Goal: Task Accomplishment & Management: Use online tool/utility

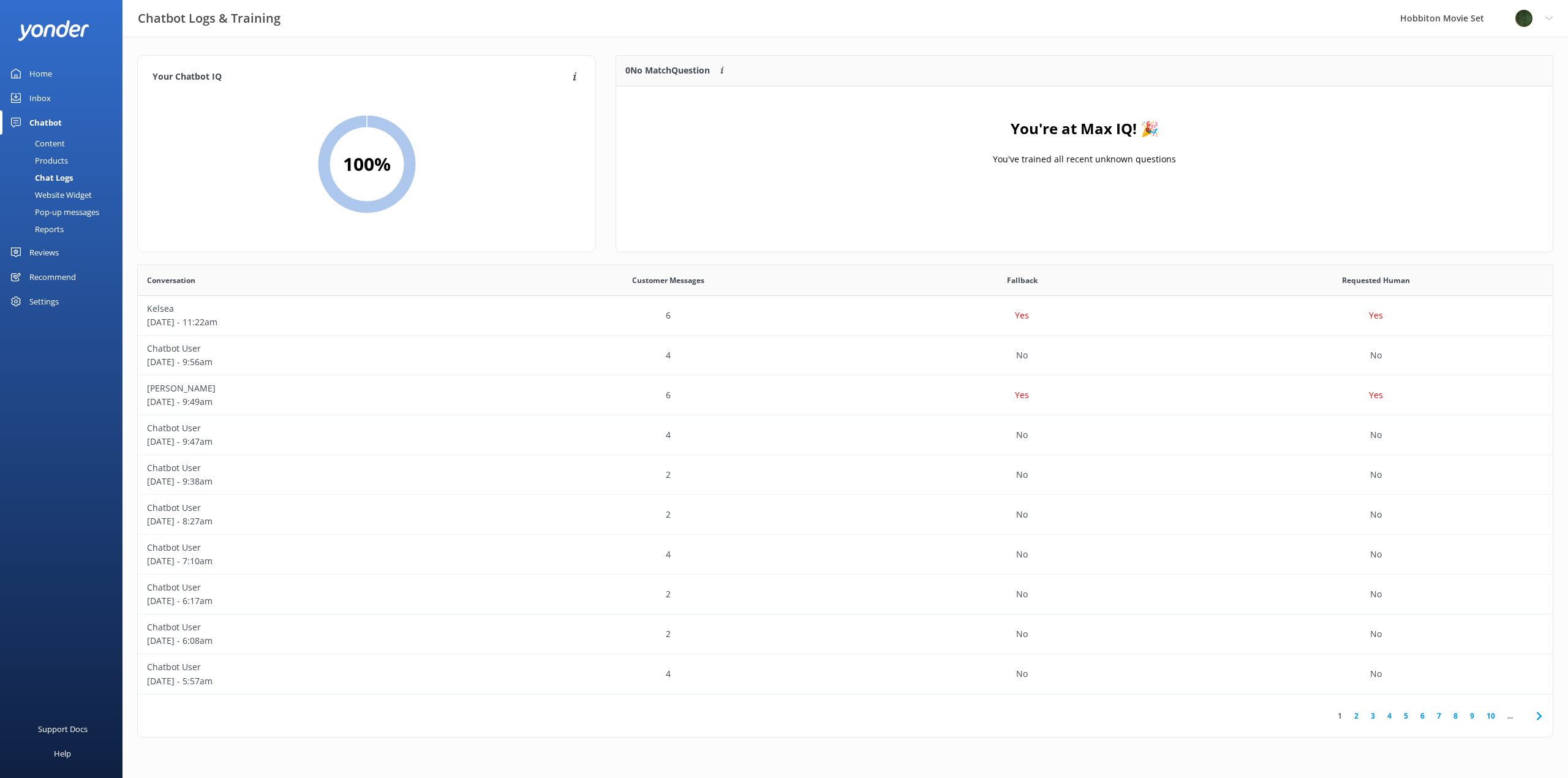
scroll to position [420, 1406]
click at [68, 183] on div "Chat Logs" at bounding box center [40, 178] width 66 height 18
click at [65, 181] on div "Chat Logs" at bounding box center [40, 178] width 66 height 18
click at [56, 179] on div "Chat Logs" at bounding box center [40, 178] width 66 height 18
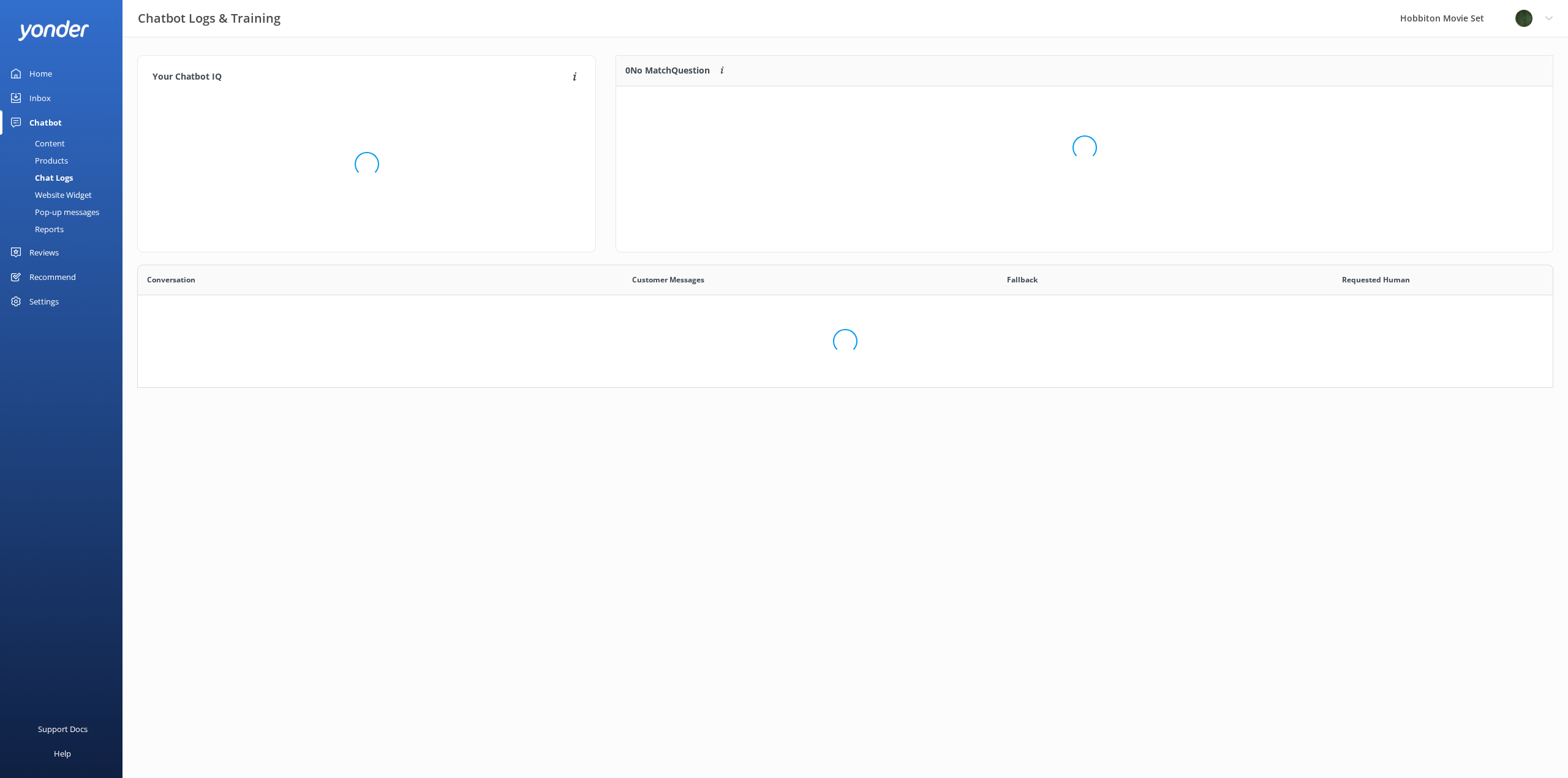
scroll to position [145, 927]
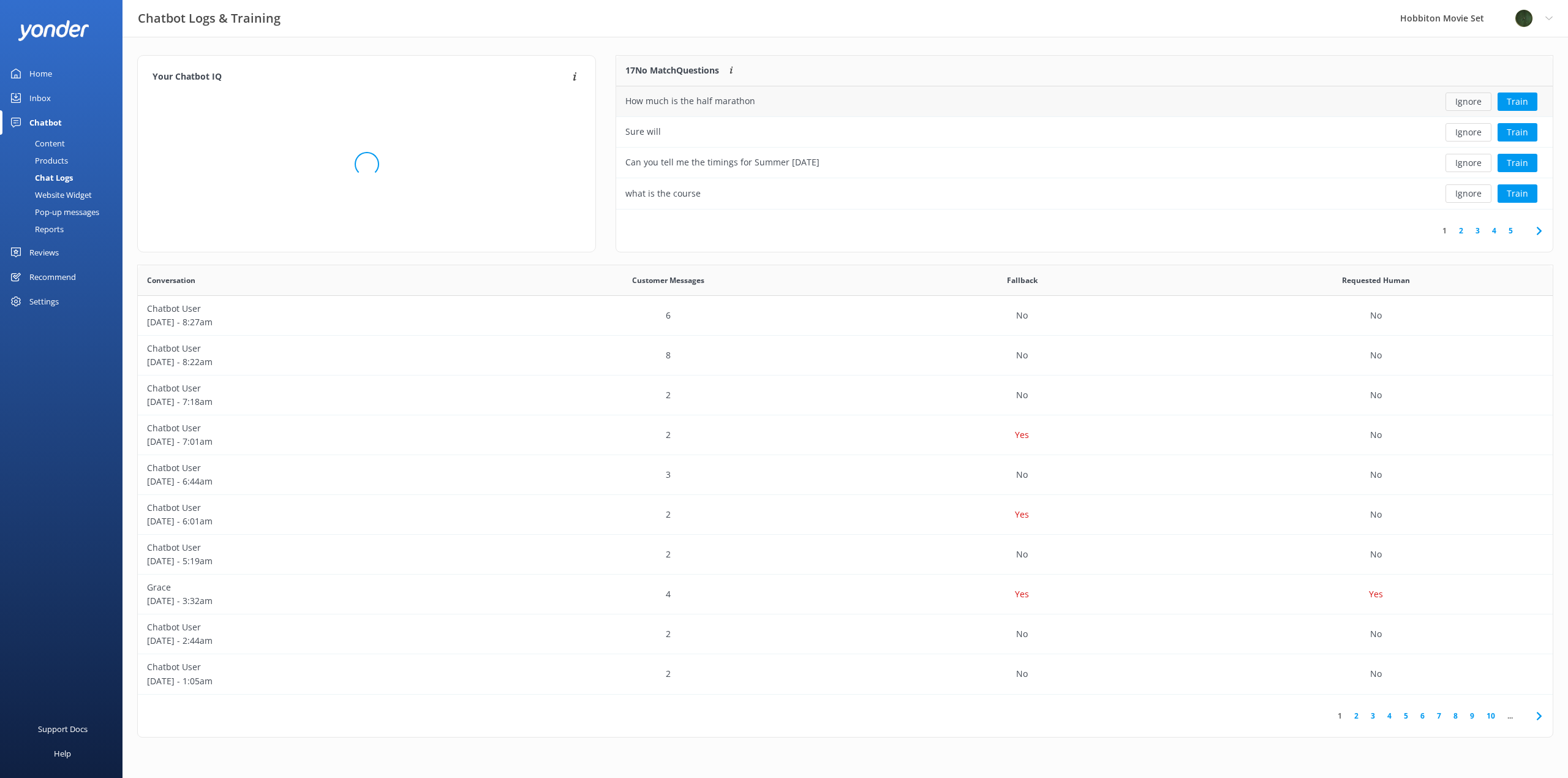
click at [1470, 97] on button "Ignore" at bounding box center [1468, 101] width 46 height 19
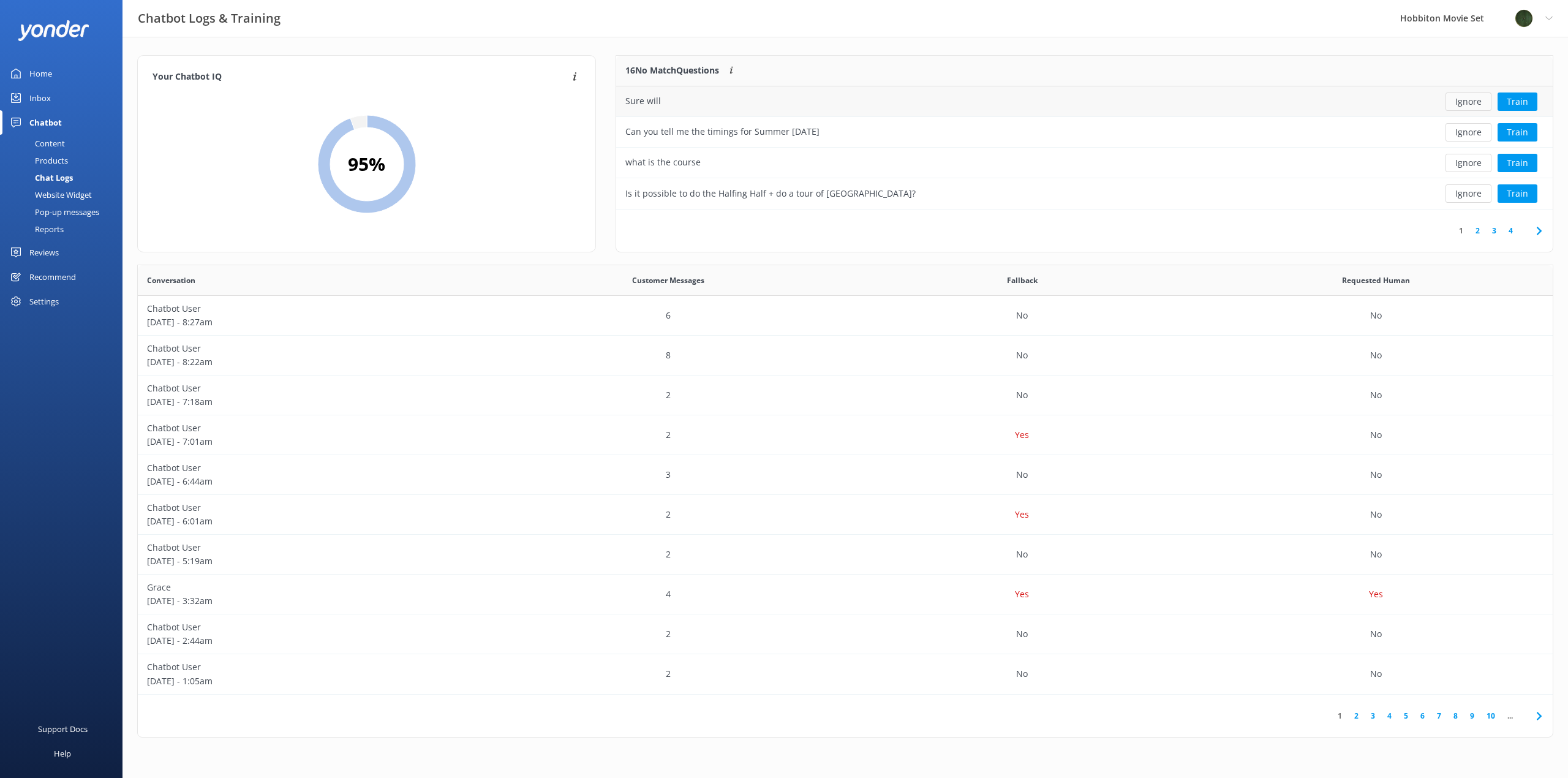
click at [1466, 104] on button "Ignore" at bounding box center [1468, 101] width 46 height 19
click at [1465, 105] on button "Ignore" at bounding box center [1468, 101] width 46 height 19
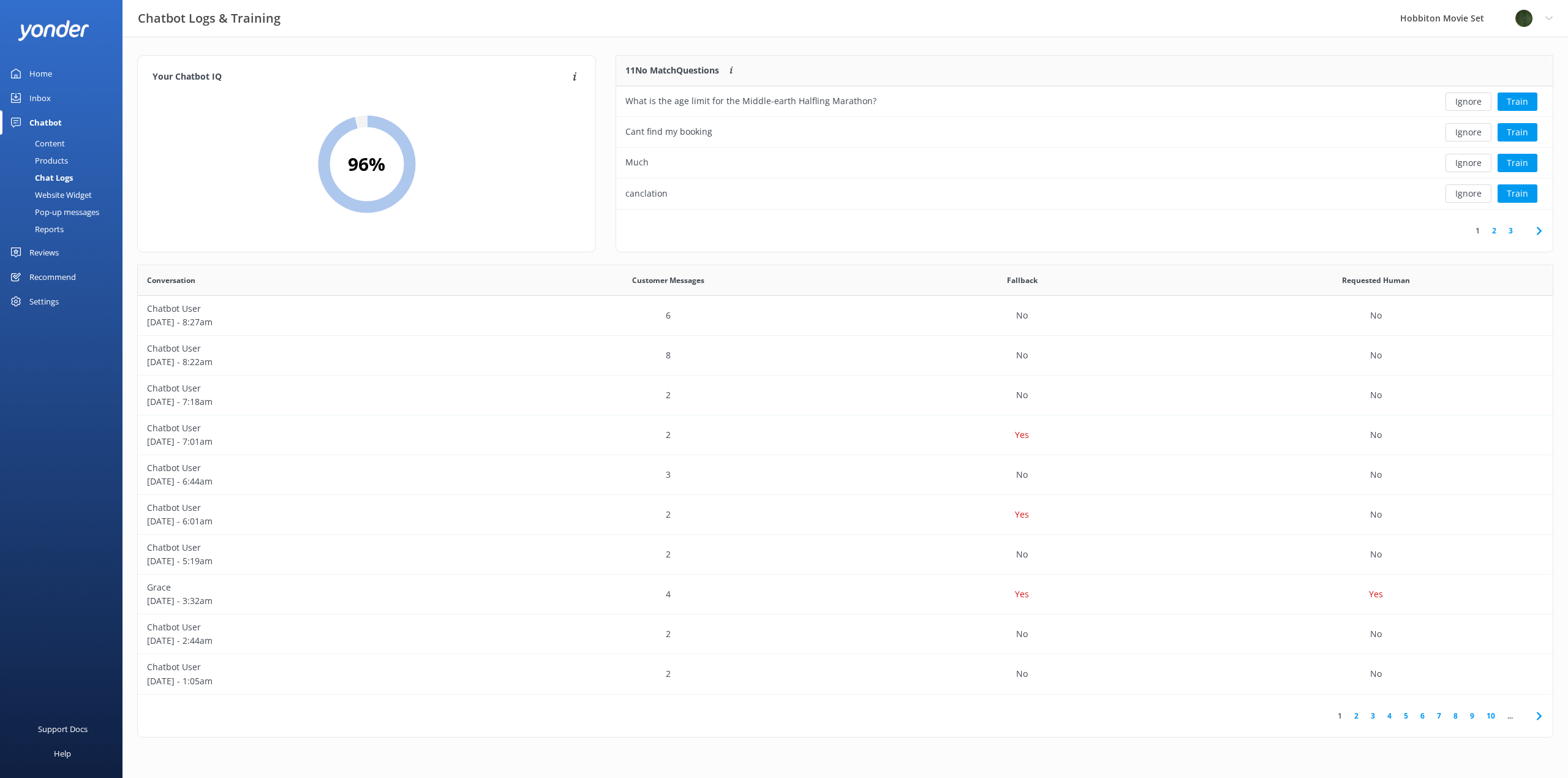
click at [1465, 104] on button "Ignore" at bounding box center [1468, 101] width 46 height 19
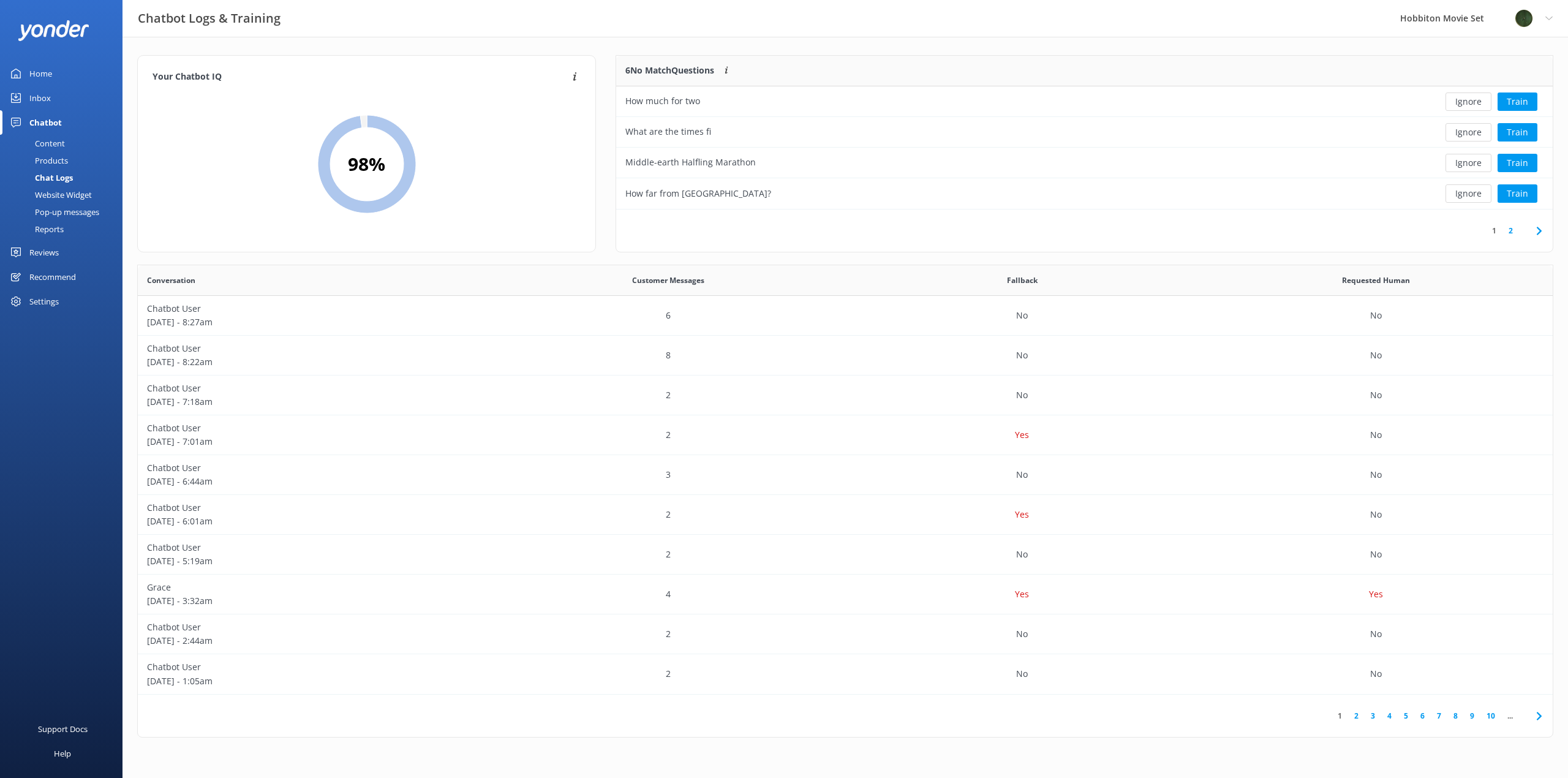
click at [1465, 104] on button "Ignore" at bounding box center [1468, 101] width 46 height 19
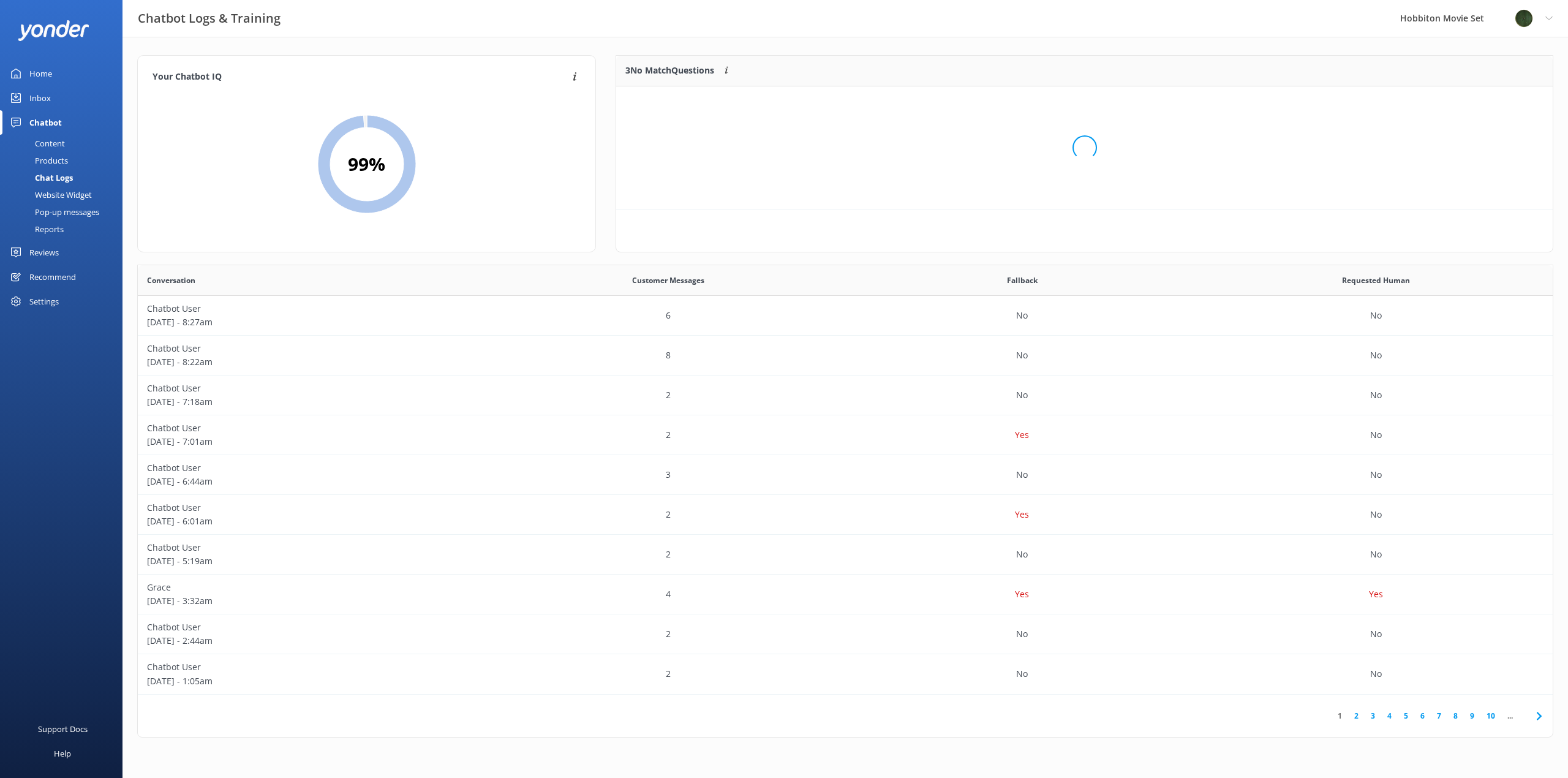
scroll to position [114, 927]
click at [1465, 104] on button "Ignore" at bounding box center [1468, 101] width 46 height 19
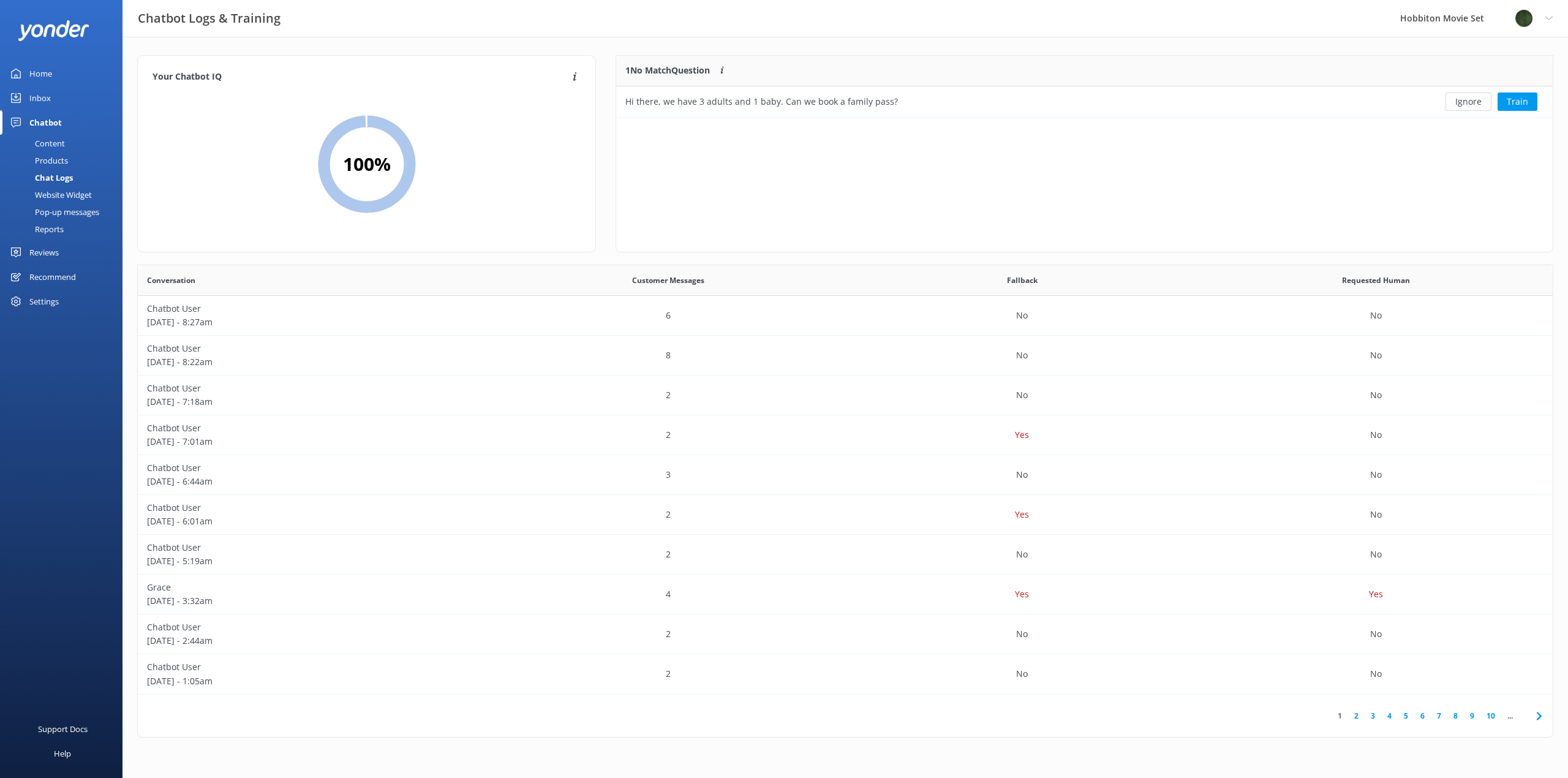
click at [1465, 104] on button "Ignore" at bounding box center [1468, 101] width 46 height 19
